Goal: Information Seeking & Learning: Learn about a topic

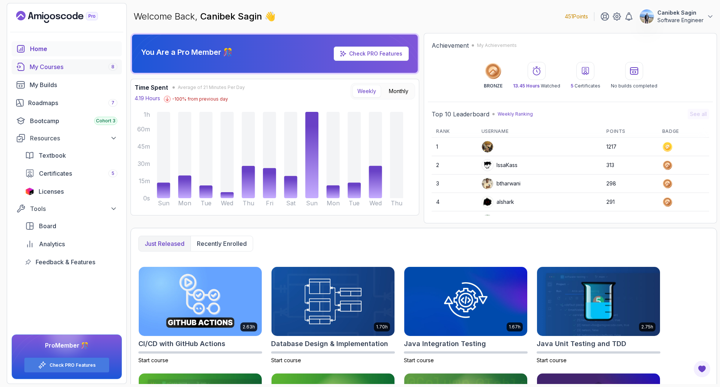
click at [74, 72] on link "My Courses 8" at bounding box center [67, 66] width 110 height 15
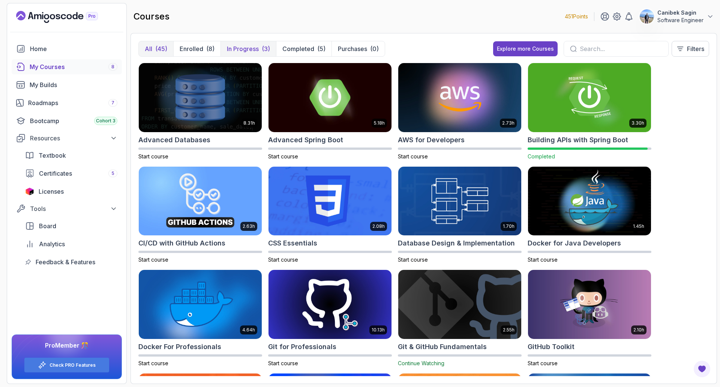
click at [231, 47] on p "In Progress" at bounding box center [243, 48] width 32 height 9
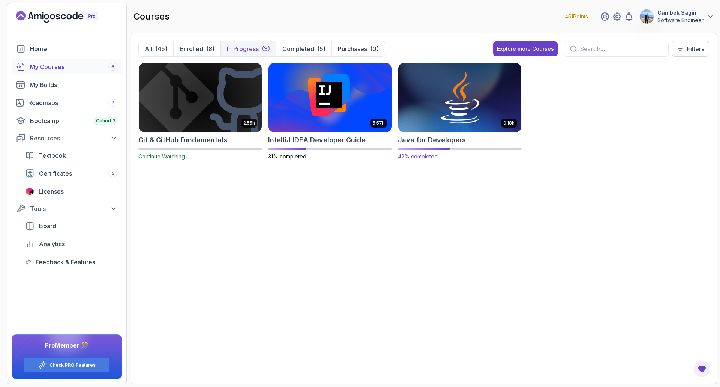
click at [428, 142] on h2 "Java for Developers" at bounding box center [432, 140] width 68 height 10
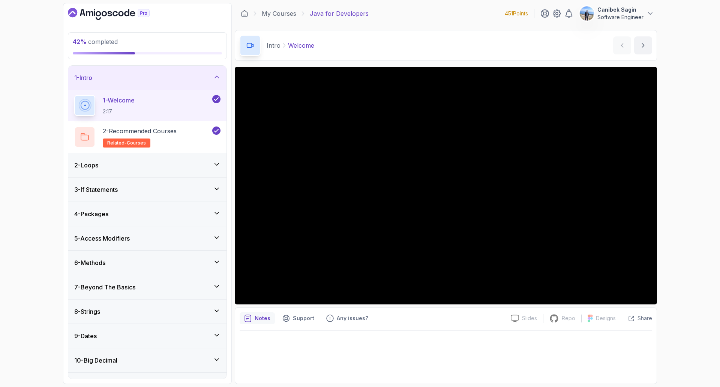
click at [126, 328] on div "9 - Dates" at bounding box center [147, 336] width 158 height 24
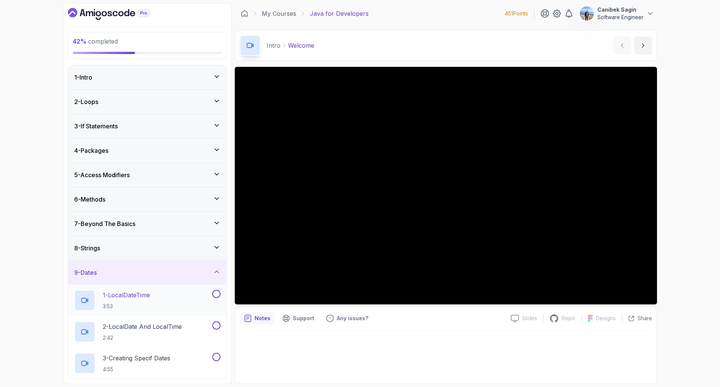
click at [138, 290] on p "1 - LocalDateTime" at bounding box center [126, 294] width 47 height 9
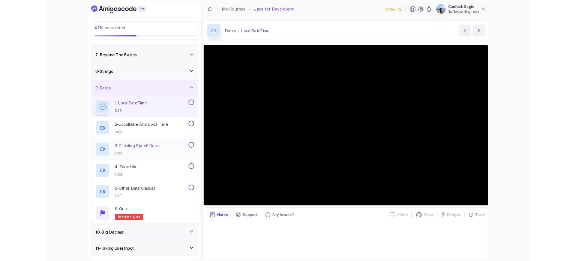
scroll to position [150, 0]
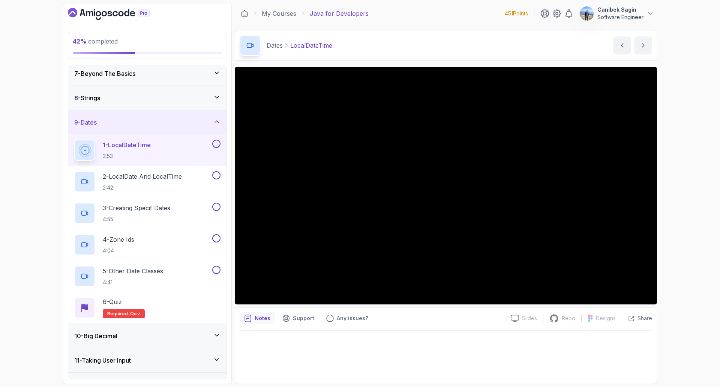
click at [673, 243] on div "42 % completed 1 - Intro 2 - Loops 3 - If Statements 4 - Packages 5 - Access Mo…" at bounding box center [360, 193] width 720 height 387
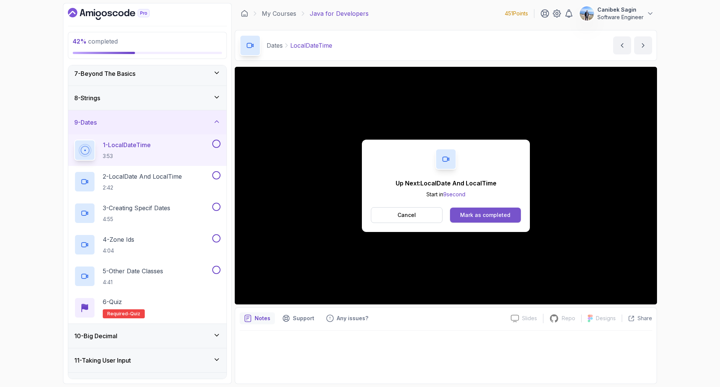
click at [467, 215] on div "Mark as completed" at bounding box center [485, 214] width 50 height 7
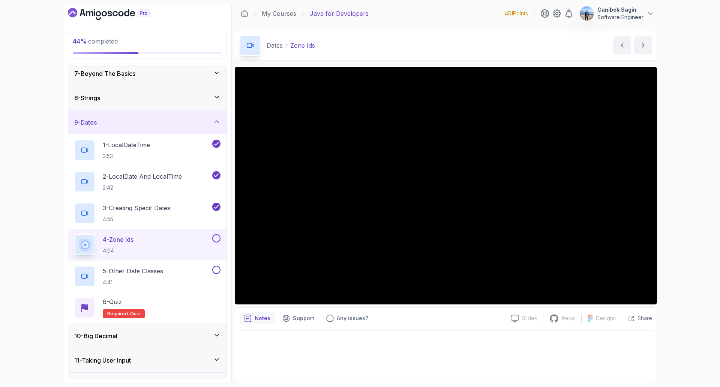
click at [340, 39] on div "Dates Zone Ids Zone Ids by [PERSON_NAME]" at bounding box center [446, 45] width 422 height 31
click at [219, 239] on button at bounding box center [216, 238] width 8 height 8
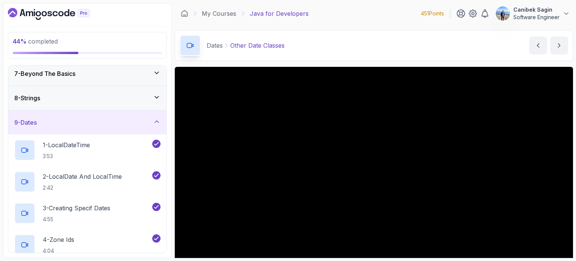
scroll to position [150, 0]
click at [361, 38] on div "Dates Other Date Classes Other Date Classes by [PERSON_NAME]" at bounding box center [374, 45] width 398 height 31
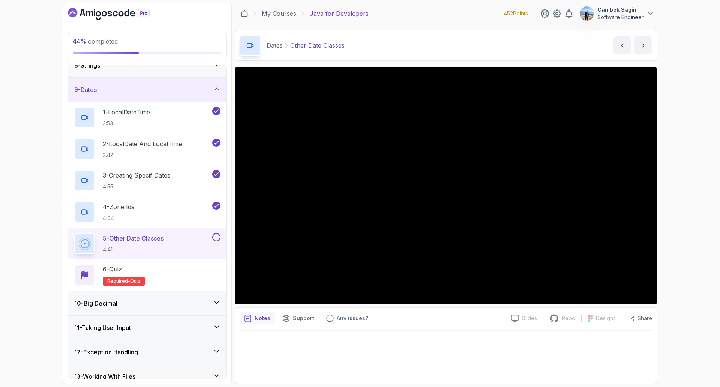
scroll to position [187, 0]
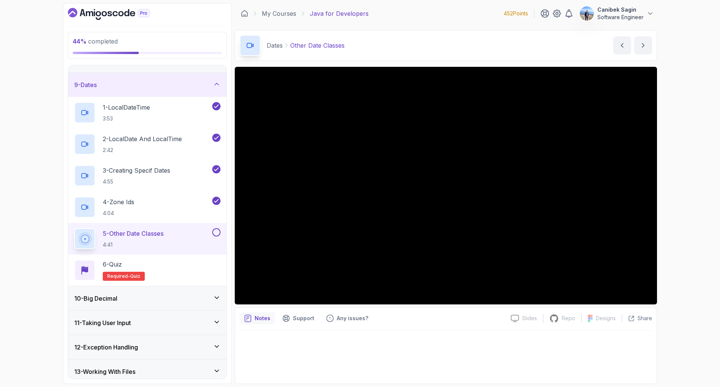
click at [160, 237] on p "5 - Other Date Classes" at bounding box center [133, 233] width 61 height 9
click at [161, 236] on p "5 - Other Date Classes" at bounding box center [133, 233] width 61 height 9
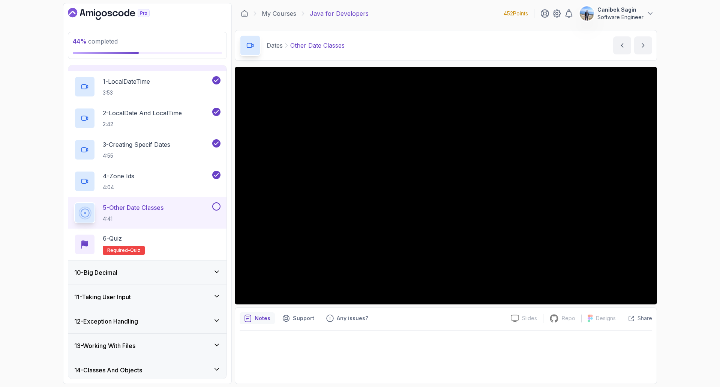
scroll to position [225, 0]
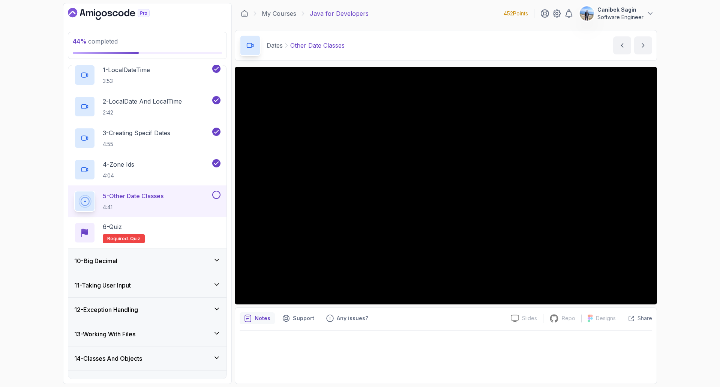
click at [150, 265] on div "10 - Big Decimal" at bounding box center [147, 261] width 158 height 24
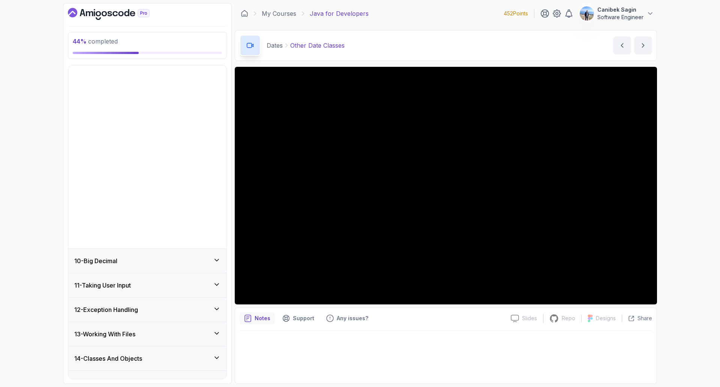
scroll to position [150, 0]
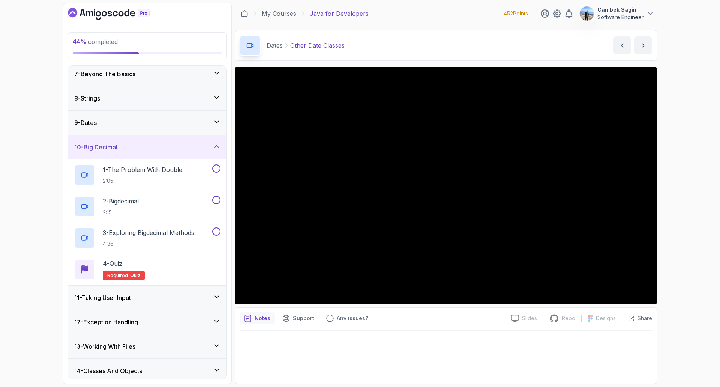
click at [160, 304] on div "11 - Taking User Input" at bounding box center [147, 297] width 158 height 24
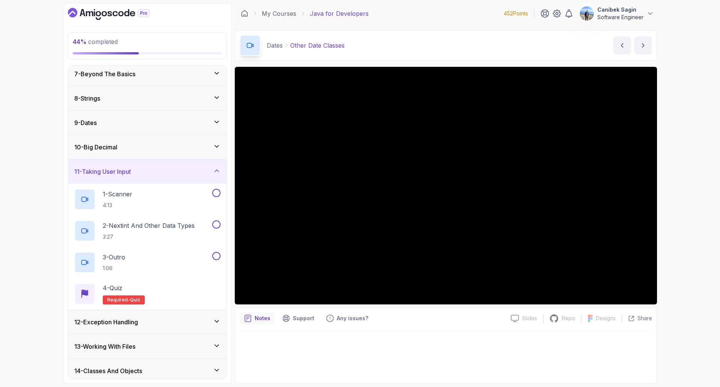
click at [163, 318] on div "12 - Exception Handling" at bounding box center [147, 321] width 146 height 9
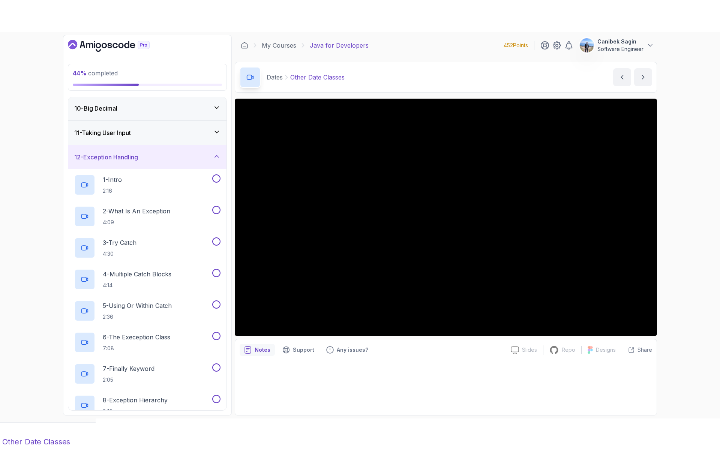
scroll to position [112, 0]
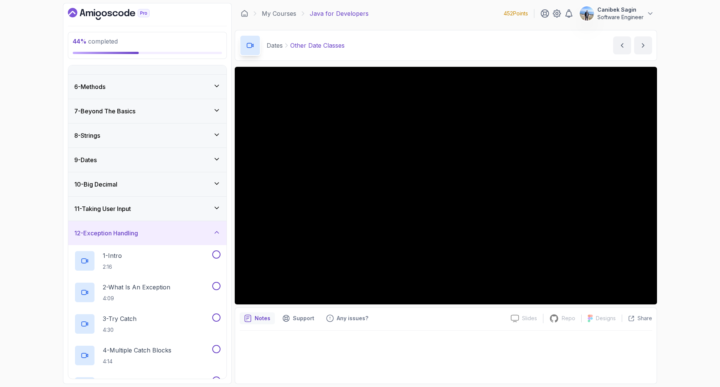
click at [168, 239] on div "12 - Exception Handling" at bounding box center [147, 233] width 158 height 24
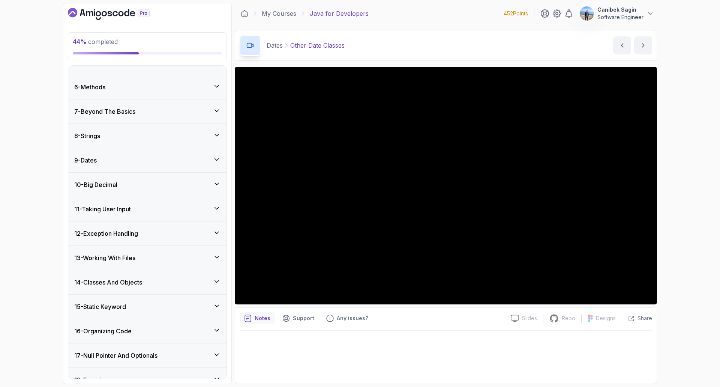
click at [131, 205] on h3 "11 - Taking User Input" at bounding box center [102, 208] width 57 height 9
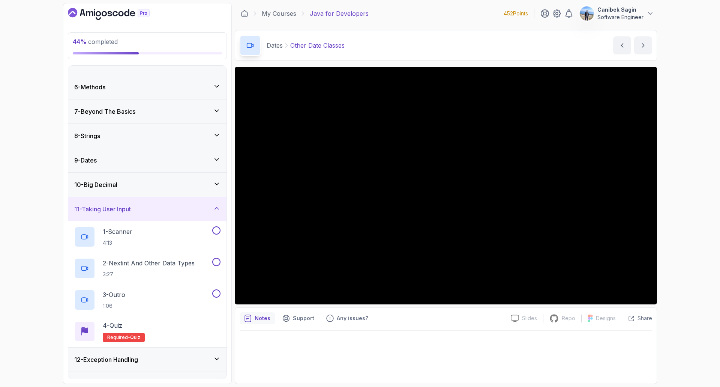
click at [131, 205] on h3 "11 - Taking User Input" at bounding box center [102, 208] width 57 height 9
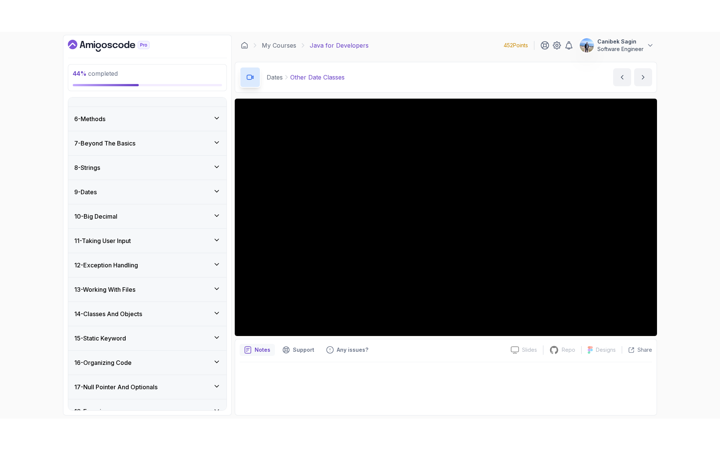
scroll to position [87, 0]
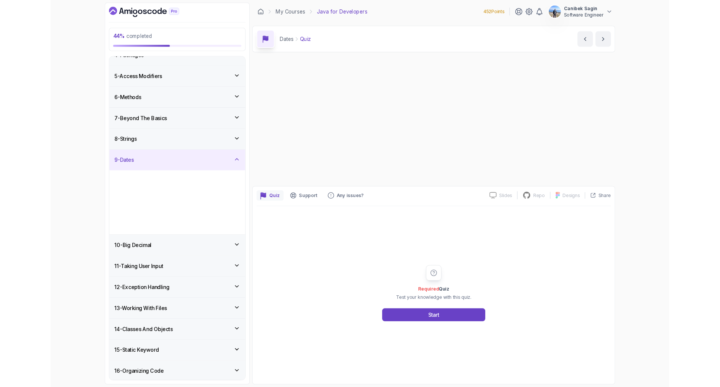
scroll to position [112, 0]
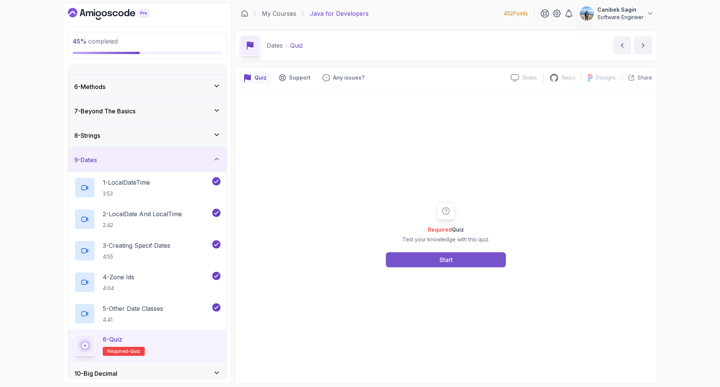
click at [469, 256] on button "Start" at bounding box center [446, 259] width 120 height 15
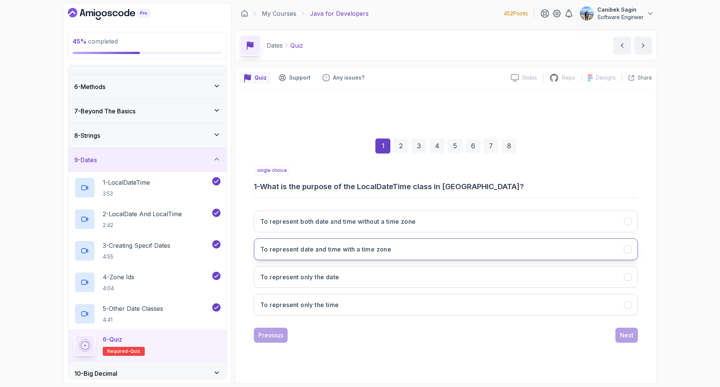
click at [457, 242] on button "To represent date and time with a time zone" at bounding box center [446, 249] width 384 height 22
click at [630, 336] on div "Next" at bounding box center [626, 334] width 13 height 9
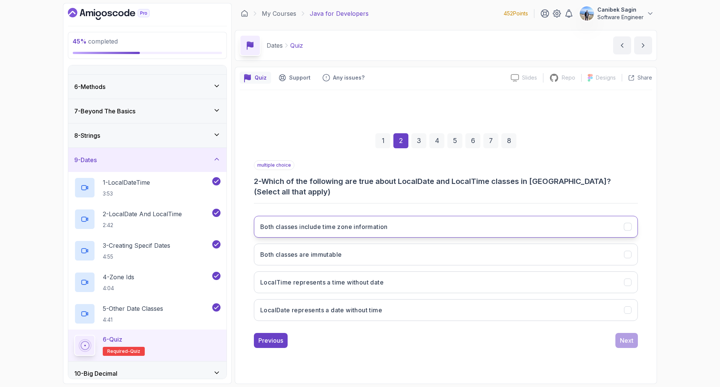
click at [345, 222] on h3 "Both classes include time zone information" at bounding box center [323, 226] width 127 height 9
click at [357, 280] on h3 "LocalTime represents a time without date" at bounding box center [321, 281] width 123 height 9
click at [346, 310] on button "LocalDate represents a date without time" at bounding box center [446, 310] width 384 height 22
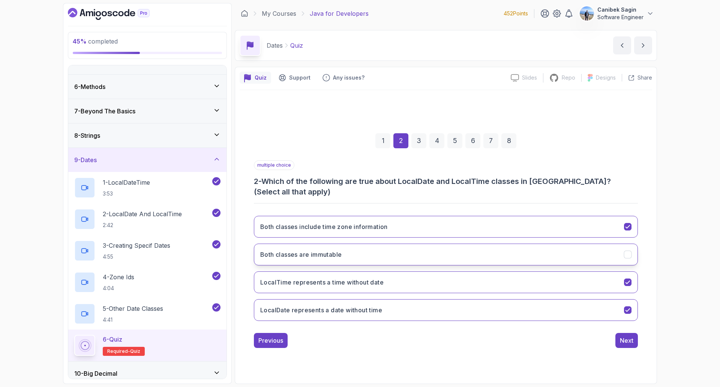
click at [325, 252] on h3 "Both classes are immutable" at bounding box center [300, 254] width 81 height 9
click at [398, 224] on button "Both classes include time zone information" at bounding box center [446, 227] width 384 height 22
click at [383, 147] on div "1" at bounding box center [382, 140] width 15 height 15
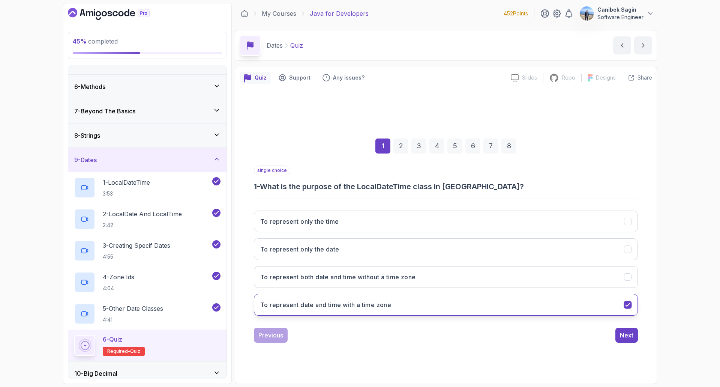
click at [345, 304] on h3 "To represent date and time with a time zone" at bounding box center [325, 304] width 131 height 9
click at [406, 147] on div "2" at bounding box center [400, 145] width 15 height 15
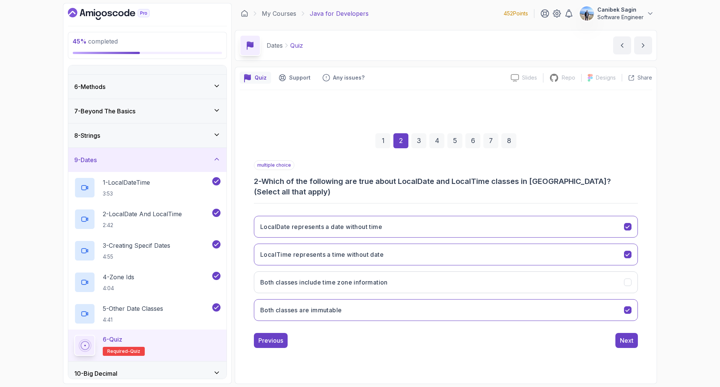
click at [386, 148] on div "1" at bounding box center [382, 140] width 15 height 15
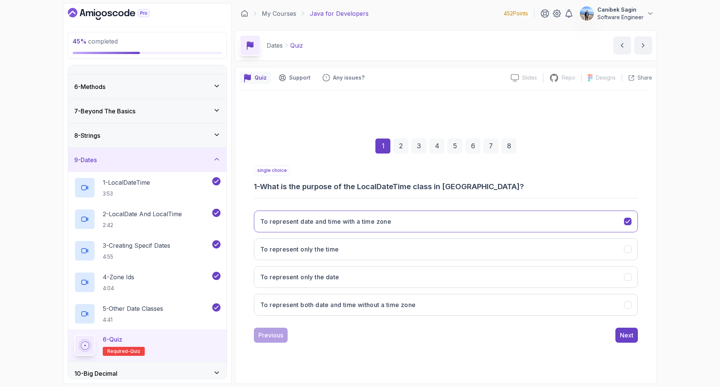
click at [399, 147] on div "2" at bounding box center [400, 145] width 15 height 15
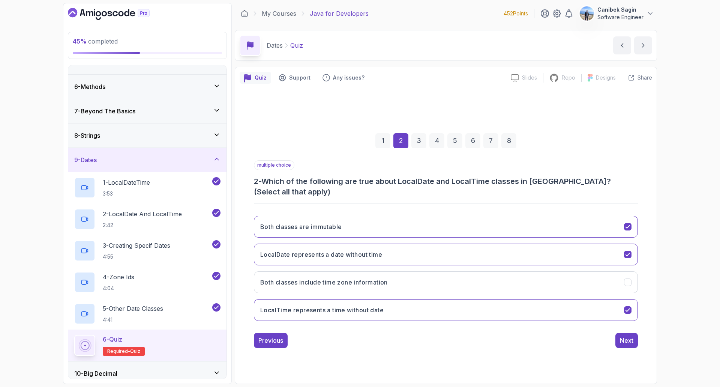
click at [411, 147] on div "1 2 3 4 5 6 7 8" at bounding box center [446, 140] width 384 height 39
click at [417, 147] on div "3" at bounding box center [418, 140] width 15 height 15
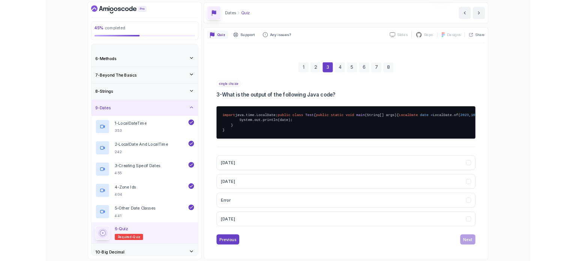
scroll to position [49, 0]
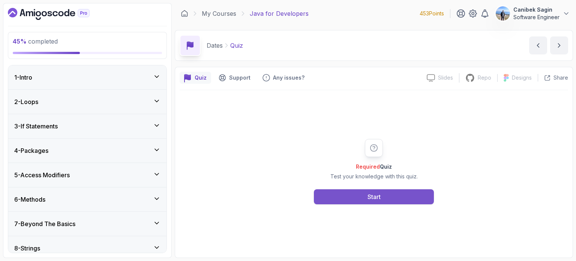
click at [361, 195] on button "Start" at bounding box center [374, 196] width 120 height 15
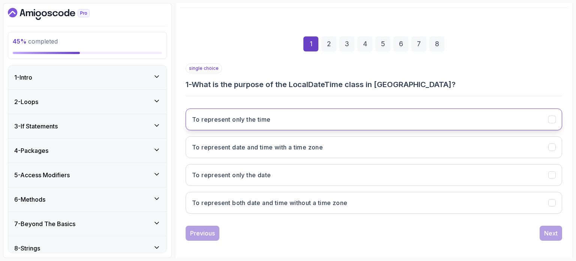
scroll to position [85, 0]
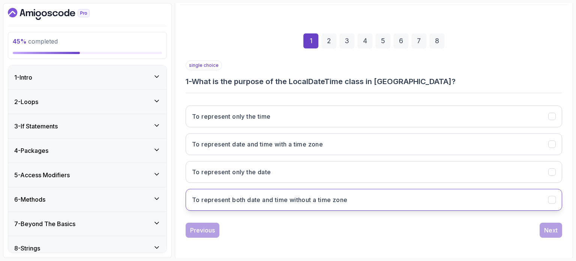
click at [357, 198] on button "To represent both date and time without a time zone" at bounding box center [374, 200] width 376 height 22
click at [556, 231] on div "Next" at bounding box center [550, 229] width 13 height 9
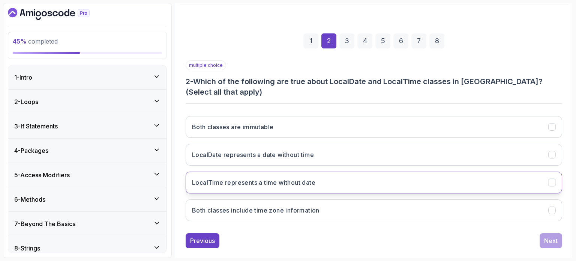
click at [307, 181] on h3 "LocalTime represents a time without date" at bounding box center [253, 182] width 123 height 9
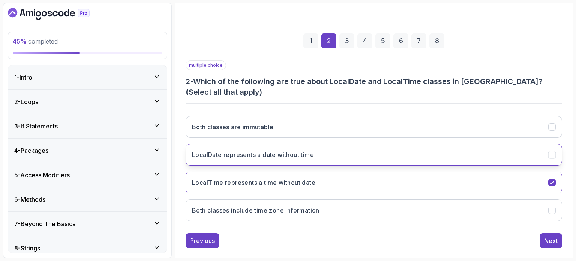
click at [220, 155] on h3 "LocalDate represents a date without time" at bounding box center [253, 154] width 122 height 9
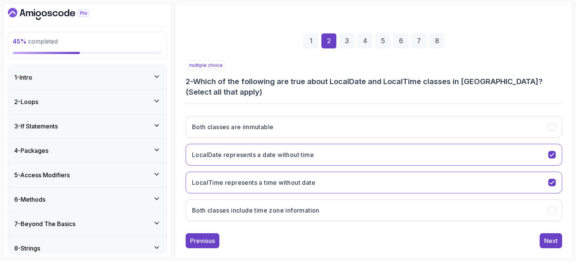
click at [562, 239] on div "1 2 3 4 5 6 7 8 multiple choice 2 - Which of the following are true about Local…" at bounding box center [374, 134] width 388 height 238
click at [552, 239] on div "Next" at bounding box center [550, 240] width 13 height 9
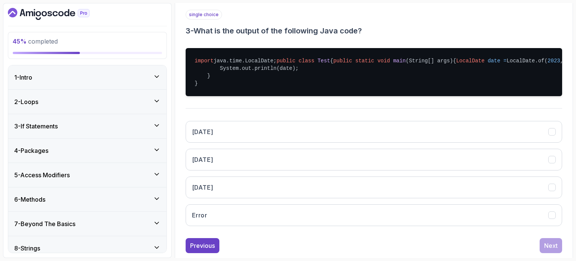
scroll to position [123, 0]
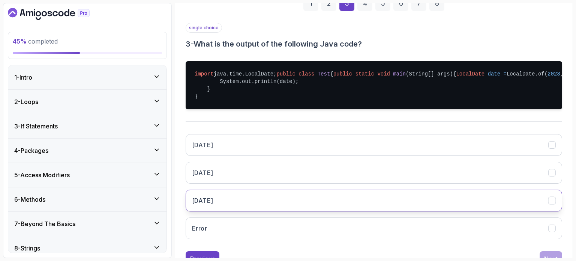
click at [279, 211] on button "[DATE]" at bounding box center [374, 200] width 376 height 22
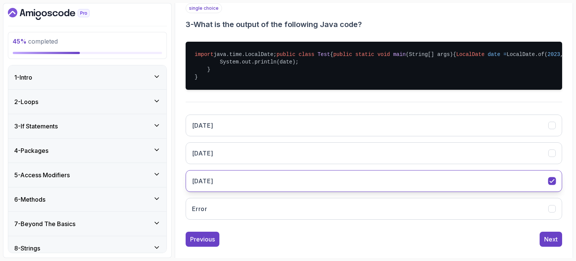
scroll to position [160, 0]
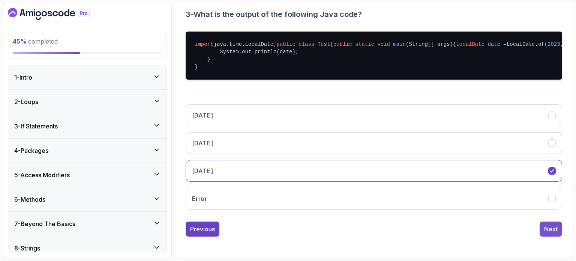
click at [547, 233] on div "Next" at bounding box center [550, 228] width 13 height 9
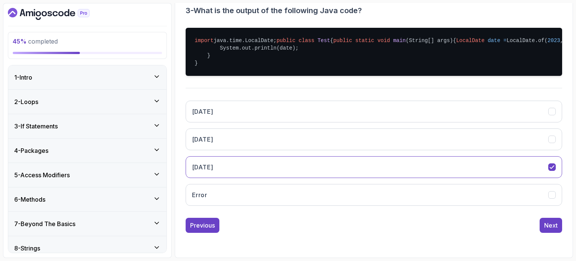
scroll to position [85, 0]
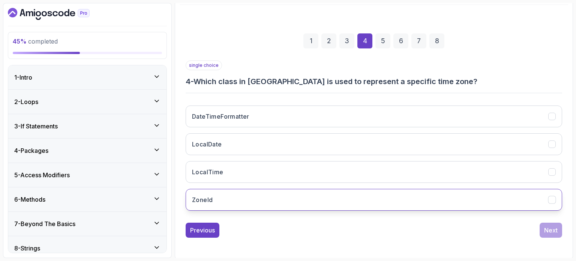
click at [318, 196] on button "ZoneId" at bounding box center [374, 200] width 376 height 22
click at [556, 229] on div "Next" at bounding box center [550, 229] width 13 height 9
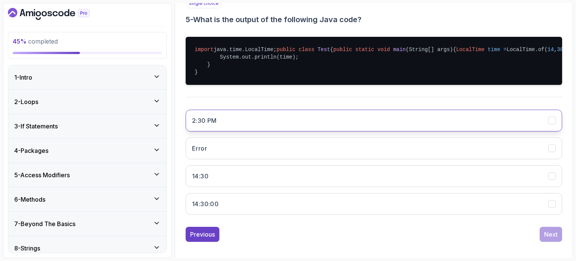
scroll to position [160, 0]
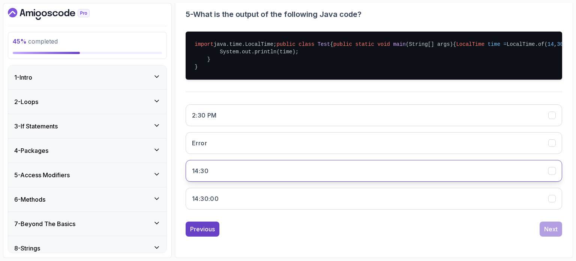
click at [378, 179] on button "14:30" at bounding box center [374, 171] width 376 height 22
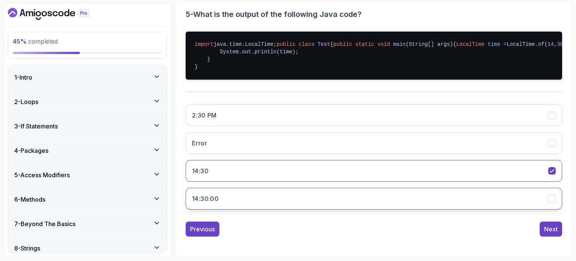
click at [505, 209] on button "14:30:00" at bounding box center [374, 198] width 376 height 22
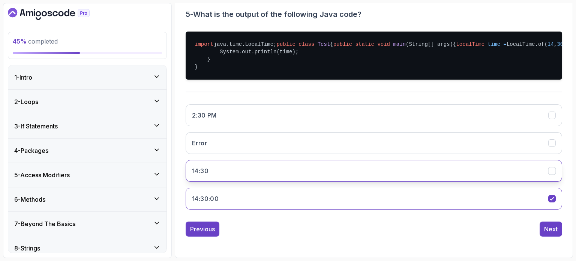
click at [508, 181] on button "14:30" at bounding box center [374, 171] width 376 height 22
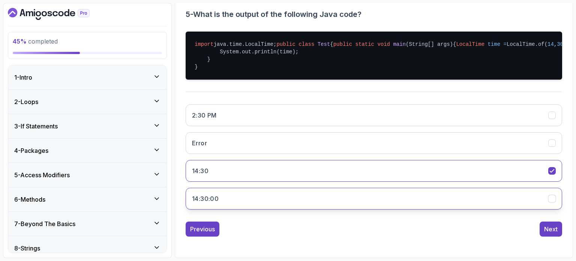
click at [511, 205] on button "14:30:00" at bounding box center [374, 198] width 376 height 22
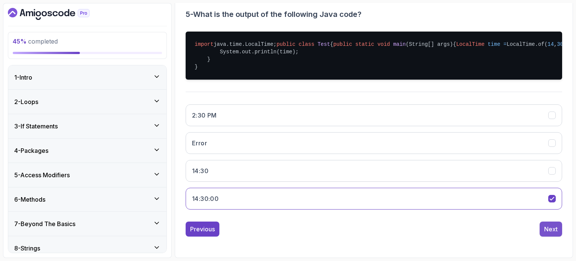
click at [555, 233] on div "Next" at bounding box center [550, 228] width 13 height 9
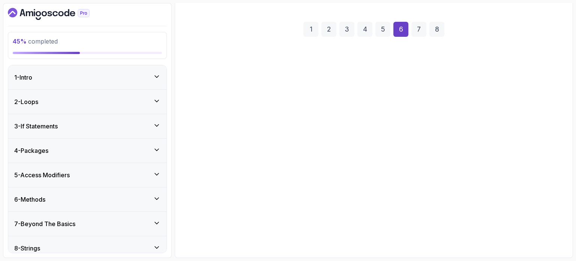
scroll to position [85, 0]
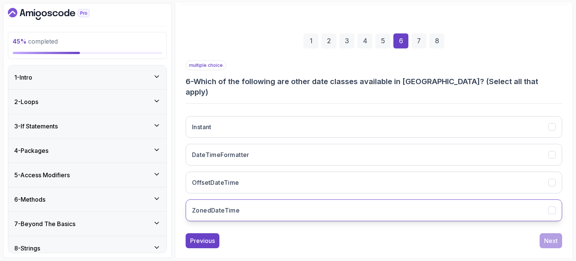
click at [285, 205] on button "ZonedDateTime" at bounding box center [374, 210] width 376 height 22
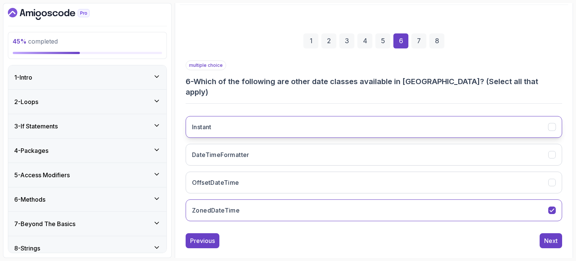
click at [276, 116] on button "Instant" at bounding box center [374, 127] width 376 height 22
click at [559, 233] on button "Next" at bounding box center [551, 240] width 22 height 15
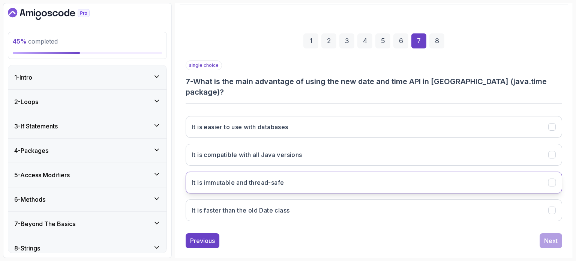
click at [291, 171] on button "It is immutable and thread-safe" at bounding box center [374, 182] width 376 height 22
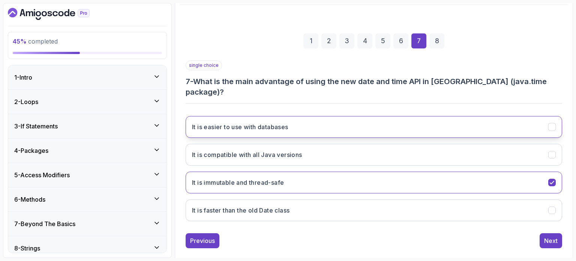
click at [259, 122] on h3 "It is easier to use with databases" at bounding box center [240, 126] width 96 height 9
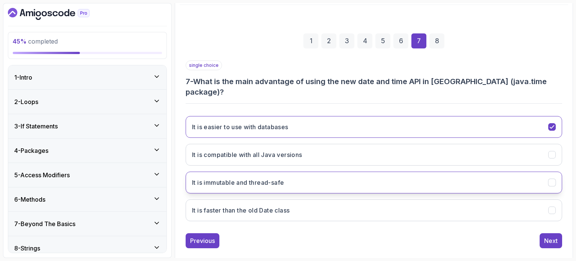
click at [270, 178] on button "It is immutable and thread-safe" at bounding box center [374, 182] width 376 height 22
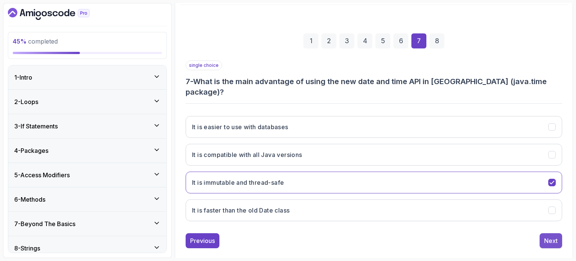
click at [545, 236] on div "Next" at bounding box center [550, 240] width 13 height 9
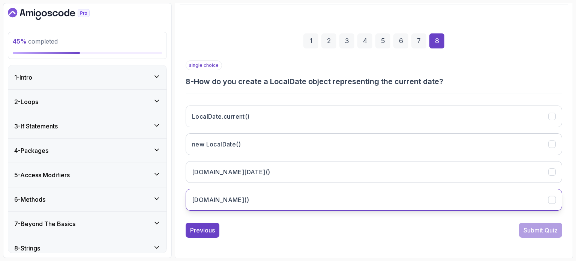
click at [522, 197] on button "[DOMAIN_NAME]()" at bounding box center [374, 200] width 376 height 22
click at [547, 228] on div "Submit Quiz" at bounding box center [540, 229] width 34 height 9
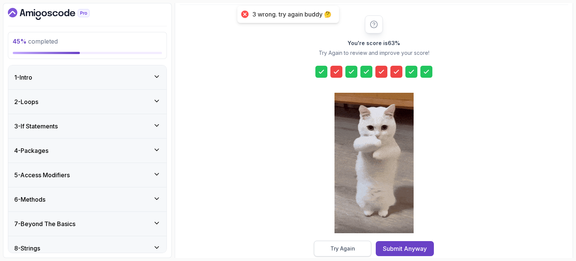
click at [346, 246] on div "Try Again" at bounding box center [342, 247] width 25 height 7
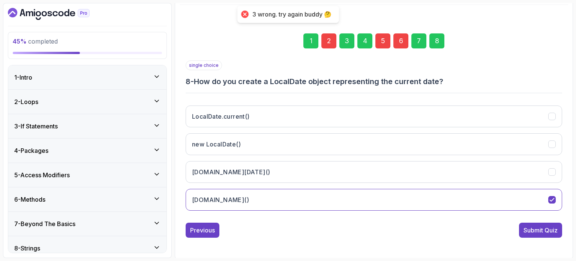
click at [323, 44] on div "2" at bounding box center [328, 40] width 15 height 15
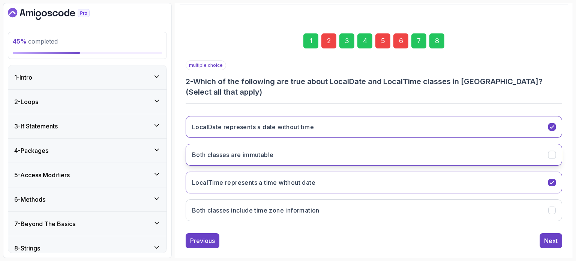
click at [252, 154] on h3 "Both classes are immutable" at bounding box center [232, 154] width 81 height 9
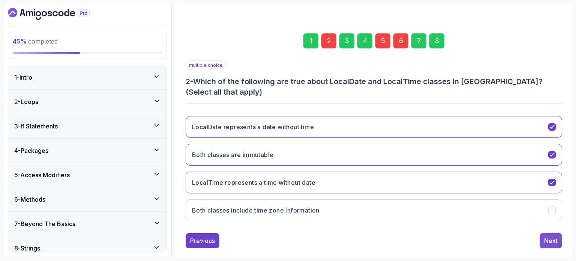
click at [559, 238] on button "Next" at bounding box center [551, 240] width 22 height 15
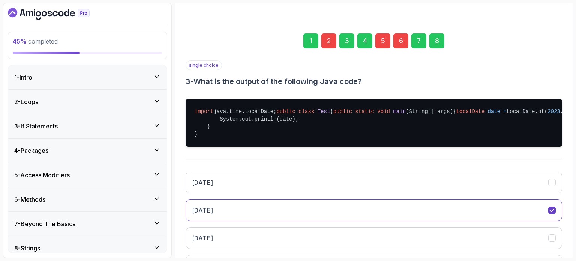
click at [383, 42] on div "5" at bounding box center [382, 40] width 15 height 15
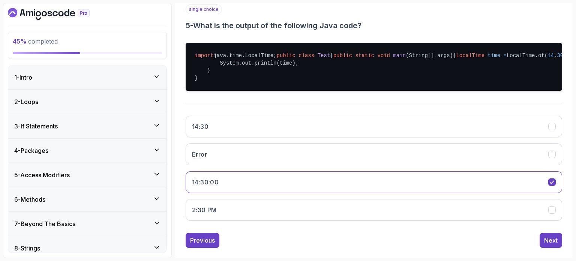
scroll to position [160, 0]
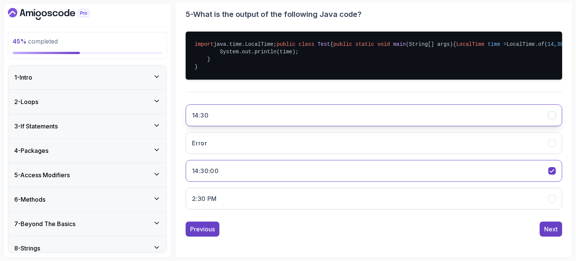
click at [340, 126] on button "14:30" at bounding box center [374, 115] width 376 height 22
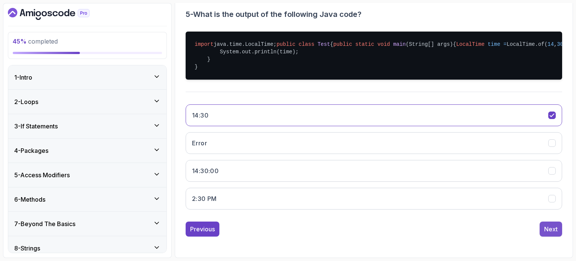
click at [549, 233] on div "Next" at bounding box center [550, 228] width 13 height 9
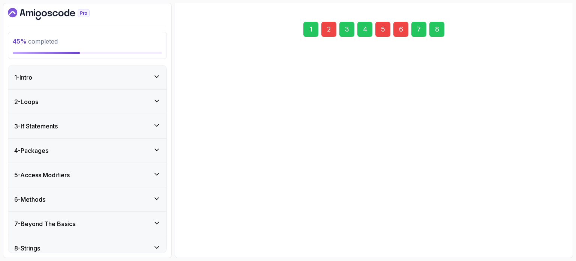
scroll to position [85, 0]
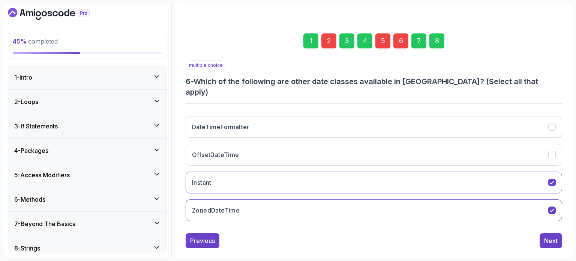
click at [400, 36] on div "6" at bounding box center [400, 40] width 15 height 15
click at [262, 199] on button "ZonedDateTime" at bounding box center [374, 210] width 376 height 22
click at [553, 236] on div "Next" at bounding box center [550, 240] width 13 height 9
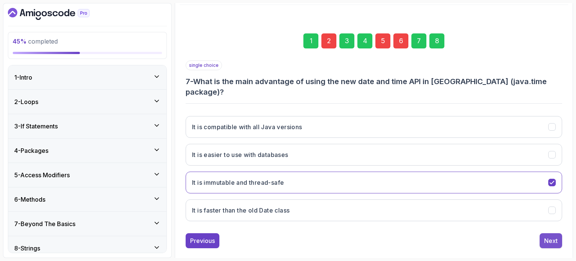
click at [556, 236] on div "Next" at bounding box center [550, 240] width 13 height 9
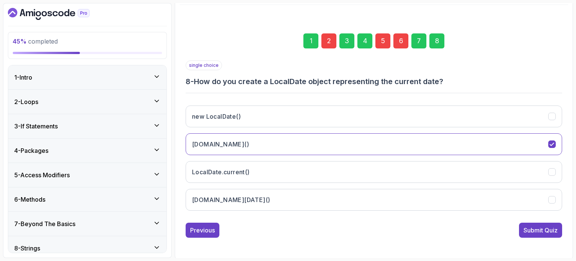
click at [553, 231] on div "Submit Quiz" at bounding box center [540, 229] width 34 height 9
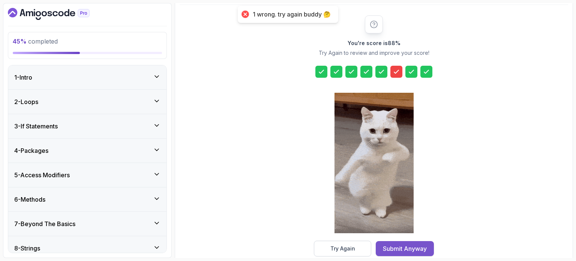
click at [418, 245] on div "Submit Anyway" at bounding box center [405, 248] width 44 height 9
